Goal: Find specific page/section: Find specific page/section

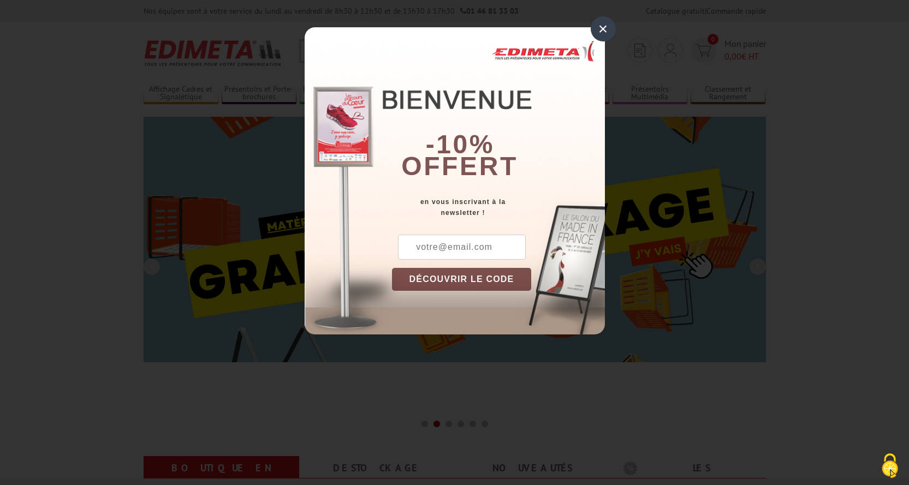
drag, startPoint x: 597, startPoint y: 28, endPoint x: 446, endPoint y: 61, distance: 154.9
click at [597, 28] on div "×" at bounding box center [603, 28] width 25 height 25
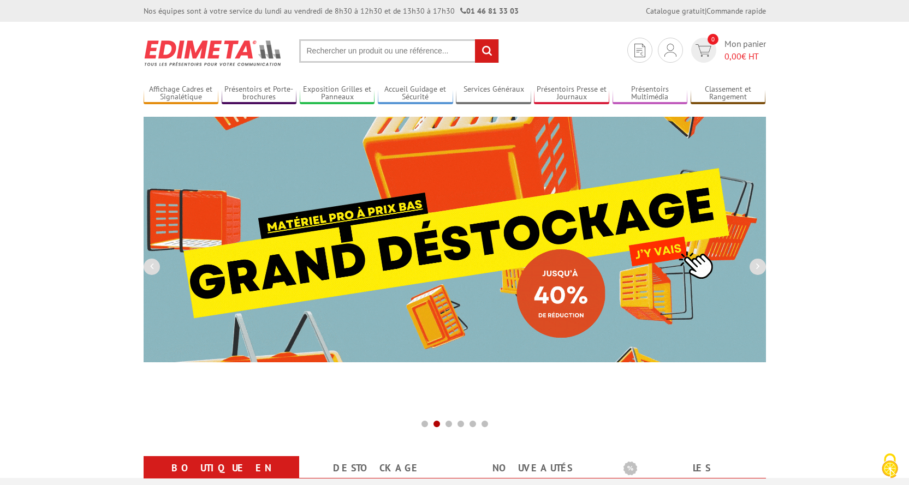
click at [315, 51] on input "text" at bounding box center [399, 50] width 200 height 23
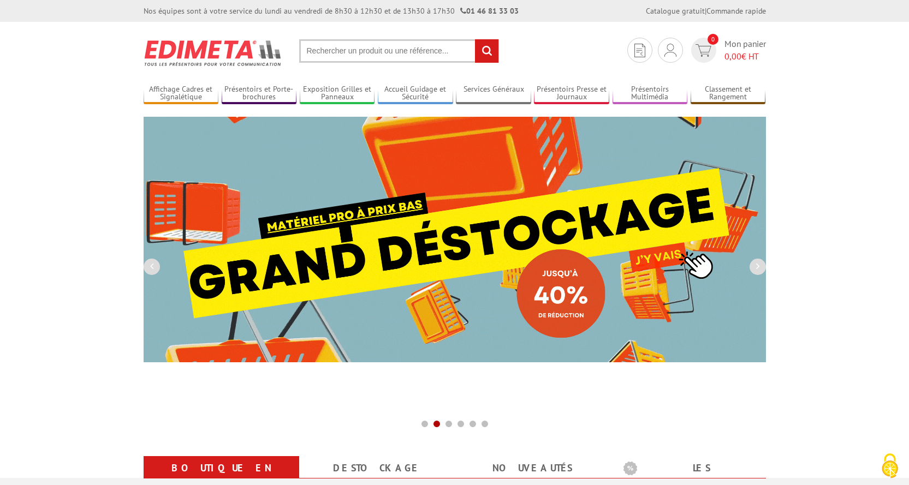
paste input "PORTE DOCUMENT CADRO CLIC DOUBLE FACE A3 PIED 133 CM"
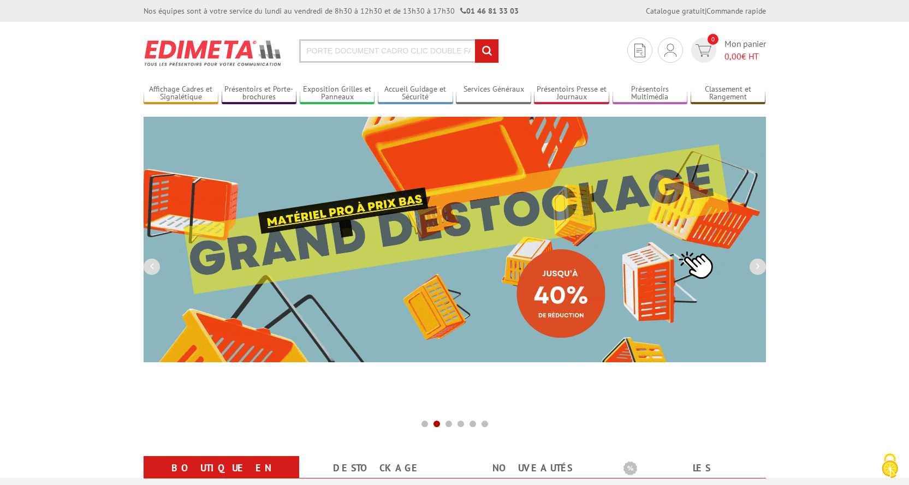
scroll to position [0, 73]
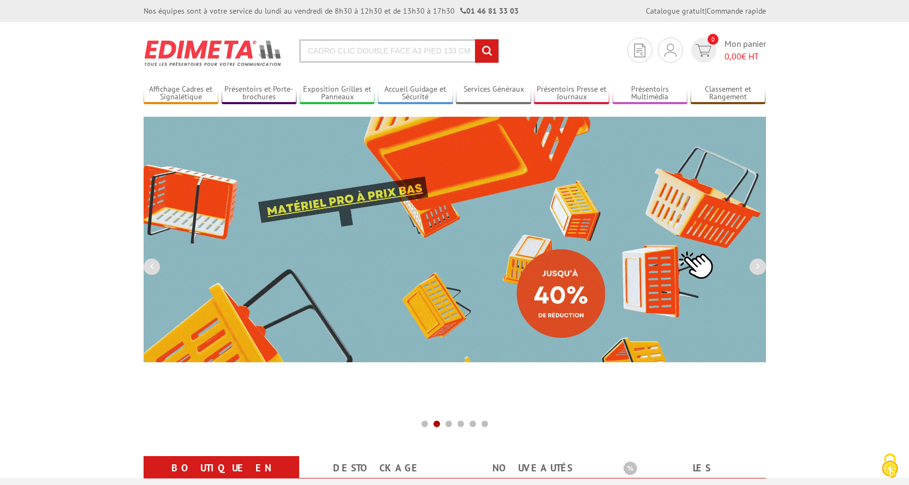
type input "PORTE DOCUMENT CADRO CLIC DOUBLE FACE A3 PIED 133 CM"
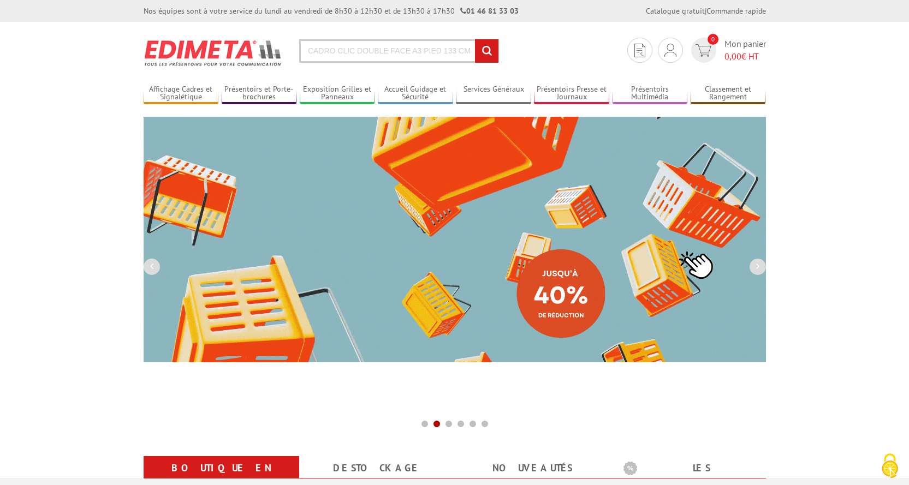
click at [475, 39] on input "rechercher" at bounding box center [486, 50] width 23 height 23
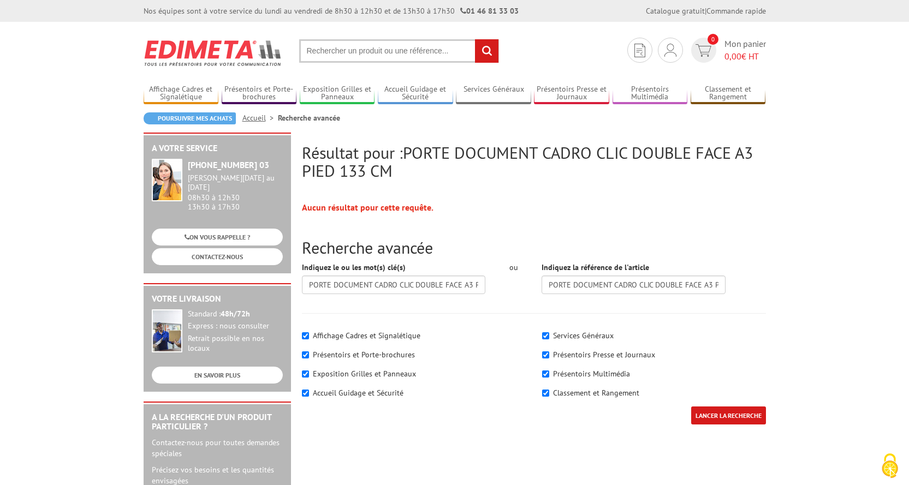
click at [334, 45] on input "text" at bounding box center [399, 50] width 200 height 23
type input "porte document"
click at [475, 39] on input "rechercher" at bounding box center [486, 50] width 23 height 23
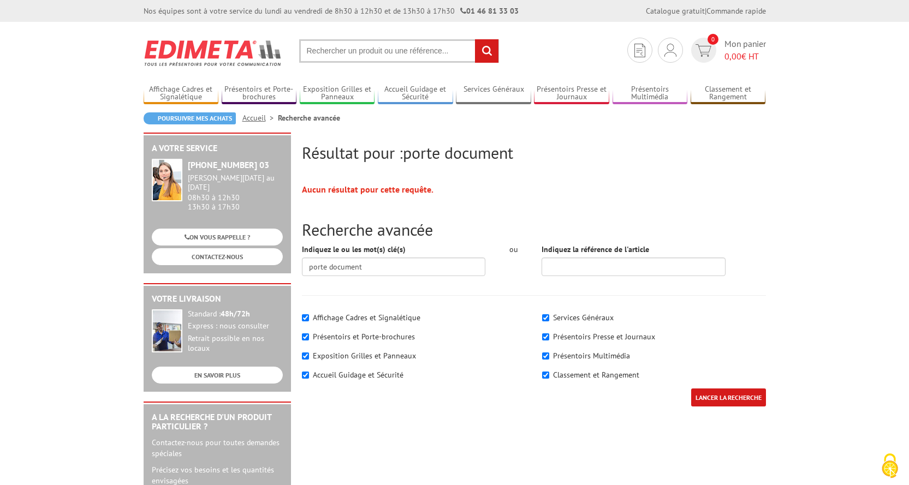
click at [480, 54] on input "rechercher" at bounding box center [486, 50] width 23 height 23
